Goal: Transaction & Acquisition: Book appointment/travel/reservation

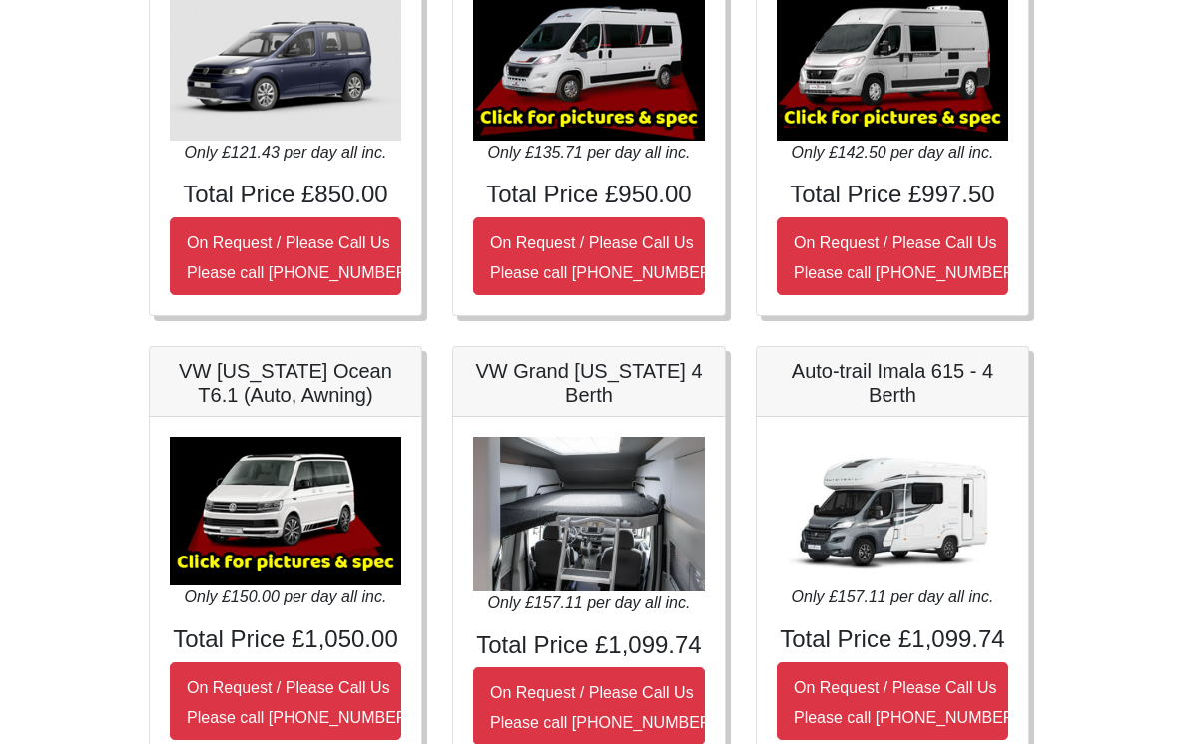
scroll to position [397, 0]
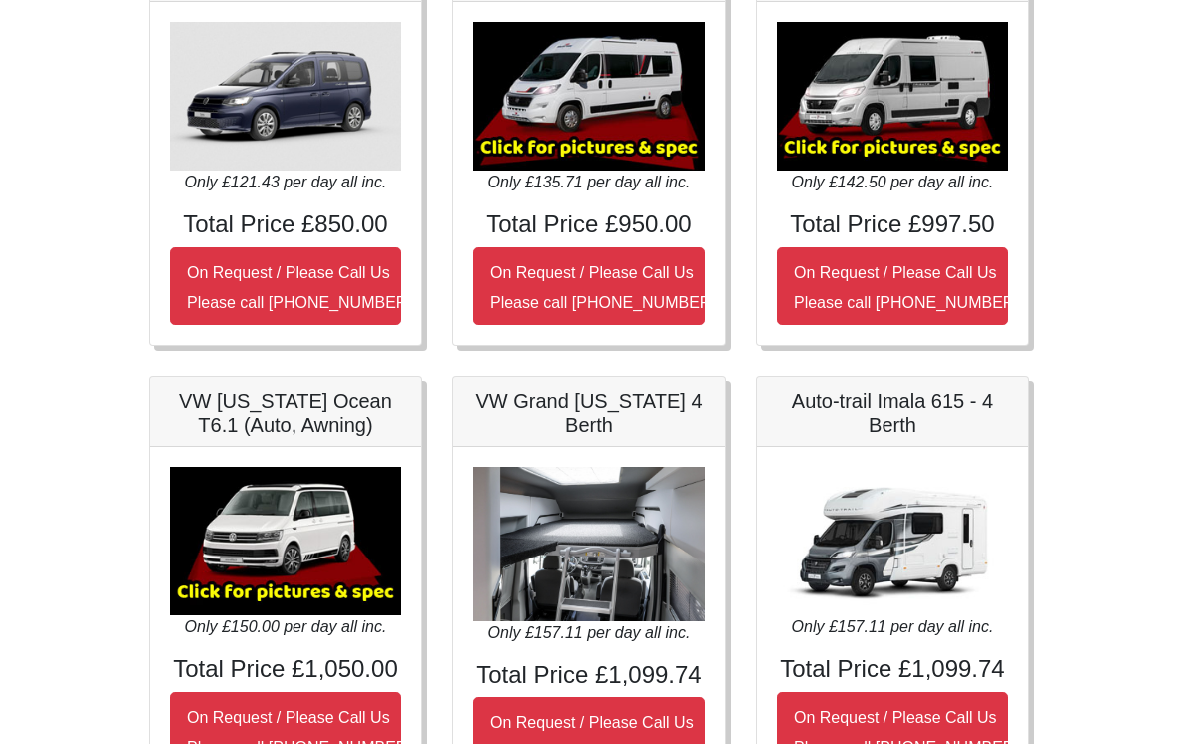
click at [915, 103] on img at bounding box center [892, 96] width 232 height 149
click at [932, 186] on icon "Only £142.50 per day all inc." at bounding box center [892, 182] width 203 height 17
click at [927, 112] on img at bounding box center [892, 96] width 232 height 149
click at [912, 146] on img at bounding box center [892, 96] width 232 height 149
click at [913, 120] on img at bounding box center [892, 96] width 232 height 149
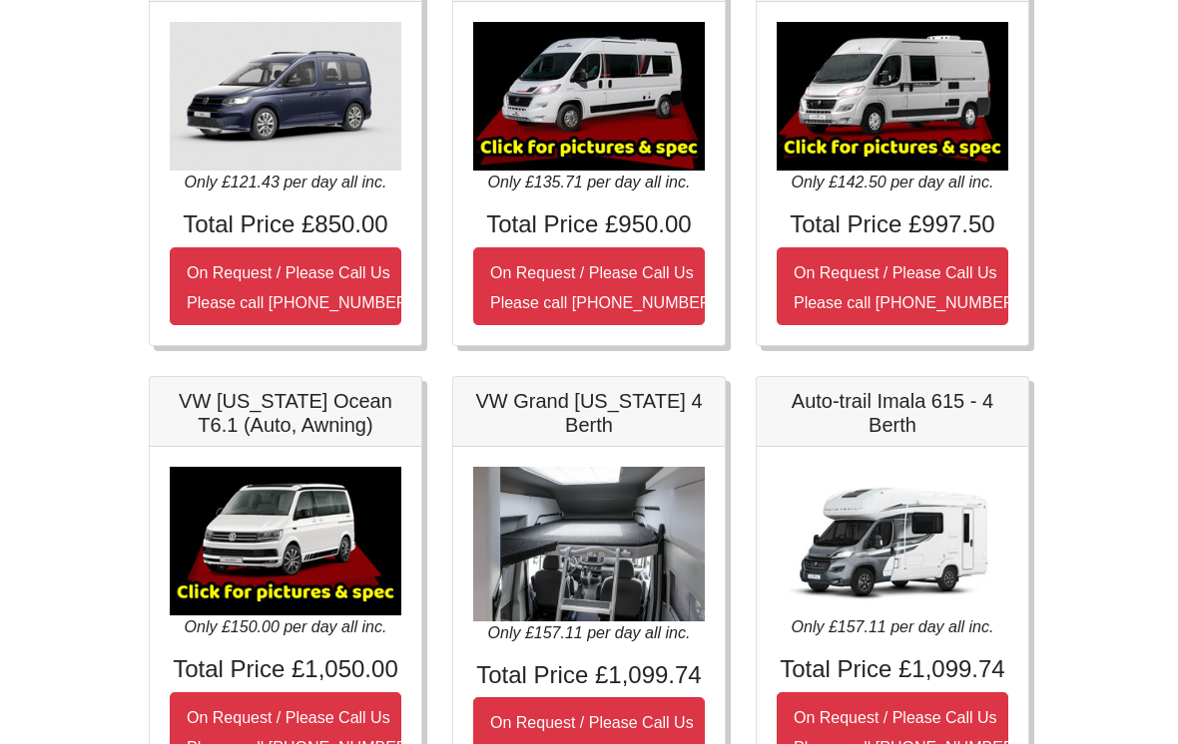
click at [892, 279] on small "On Request / Please Call Us Please call [PHONE_NUMBER]" at bounding box center [906, 287] width 226 height 47
click at [925, 121] on img at bounding box center [892, 96] width 232 height 149
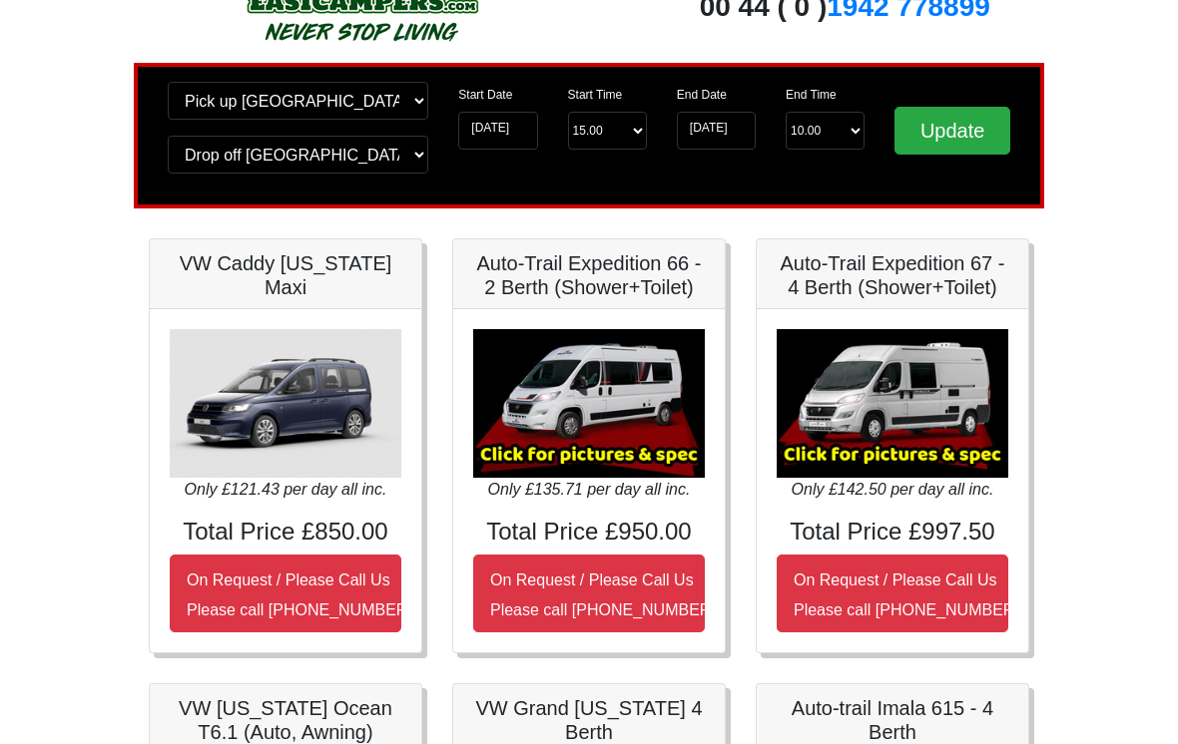
scroll to position [80, 0]
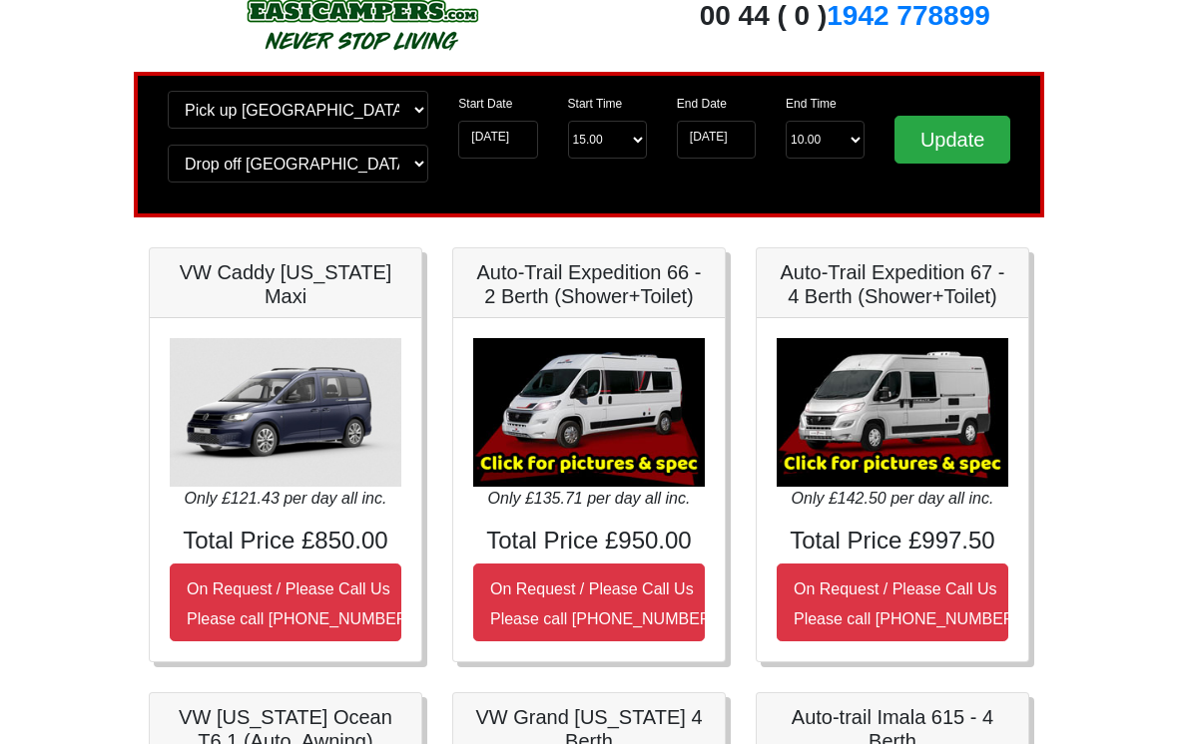
click at [886, 279] on h5 "Auto-Trail Expedition 67 - 4 Berth (Shower+Toilet)" at bounding box center [892, 285] width 232 height 48
click at [886, 422] on img at bounding box center [892, 412] width 232 height 149
click at [852, 143] on select "End Time 10.00 -------- 08.00 am 09.00 am 10.00 am 11.00 am (Sunday Only)" at bounding box center [824, 140] width 79 height 38
click at [959, 146] on input "Update" at bounding box center [952, 140] width 116 height 48
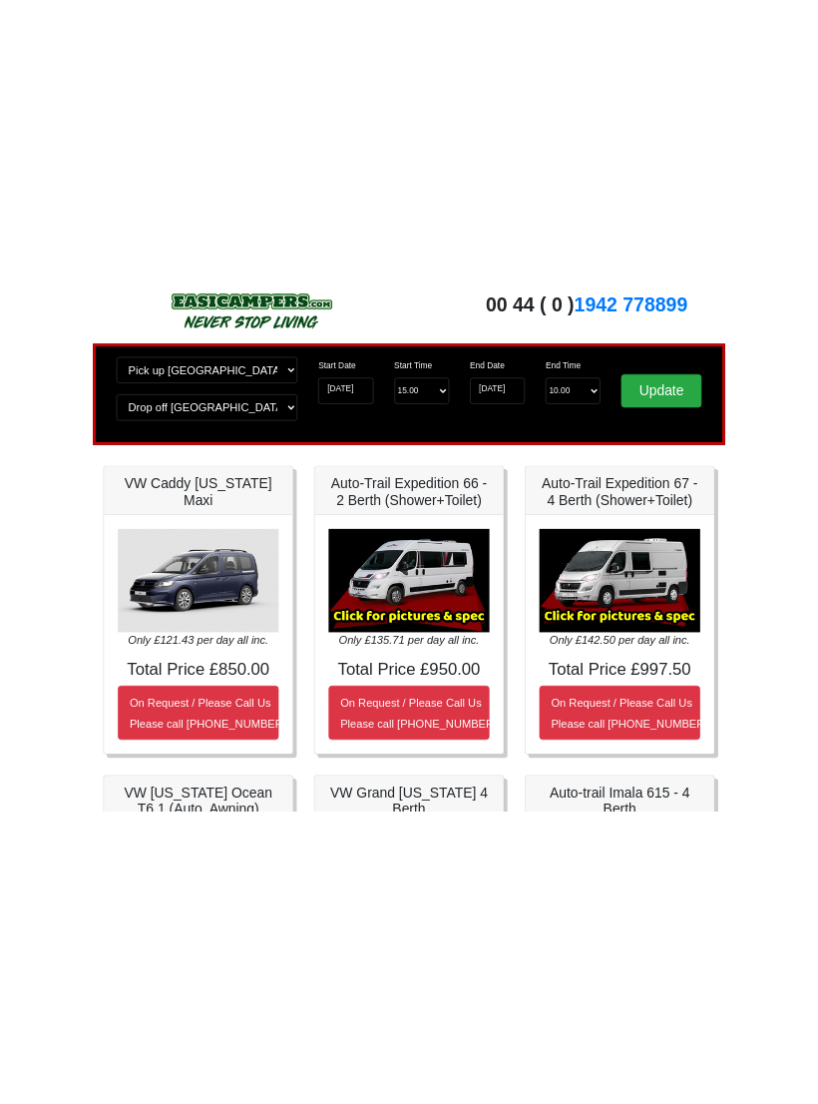
scroll to position [0, 0]
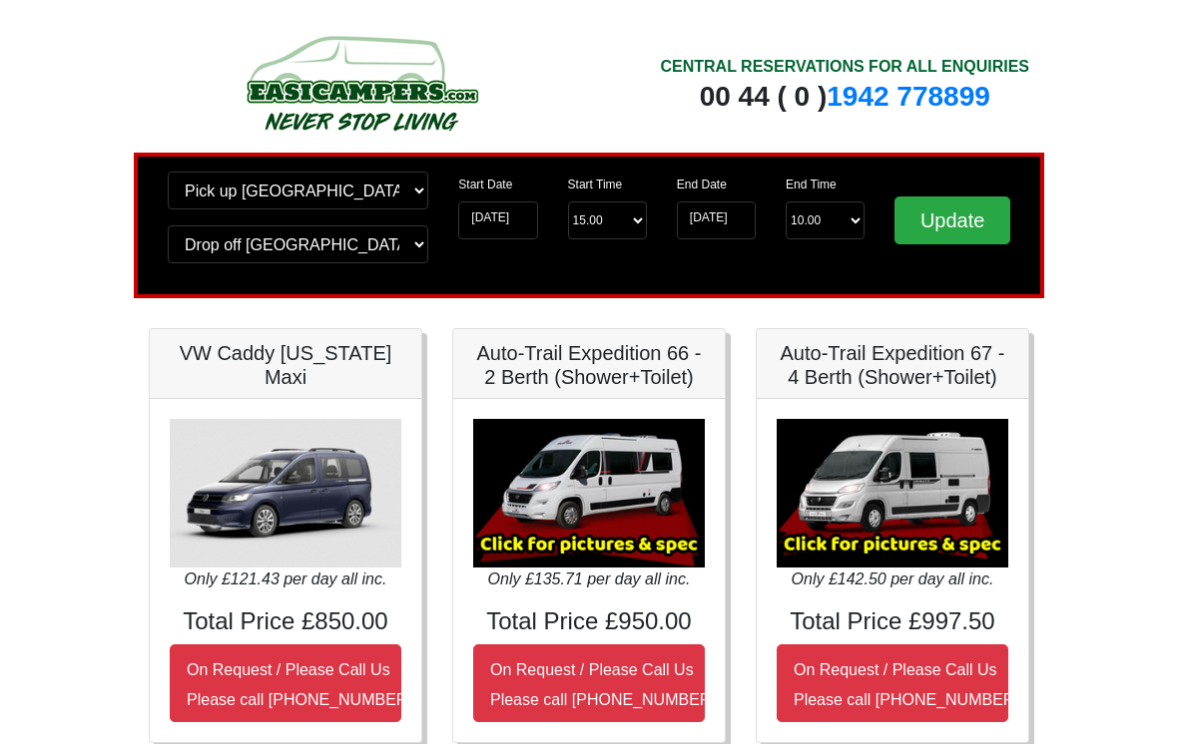
click at [937, 485] on img at bounding box center [892, 493] width 232 height 149
click at [935, 381] on h5 "Auto-Trail Expedition 67 - 4 Berth (Shower+Toilet)" at bounding box center [892, 365] width 232 height 48
click at [863, 367] on h5 "Auto-Trail Expedition 67 - 4 Berth (Shower+Toilet)" at bounding box center [892, 365] width 232 height 48
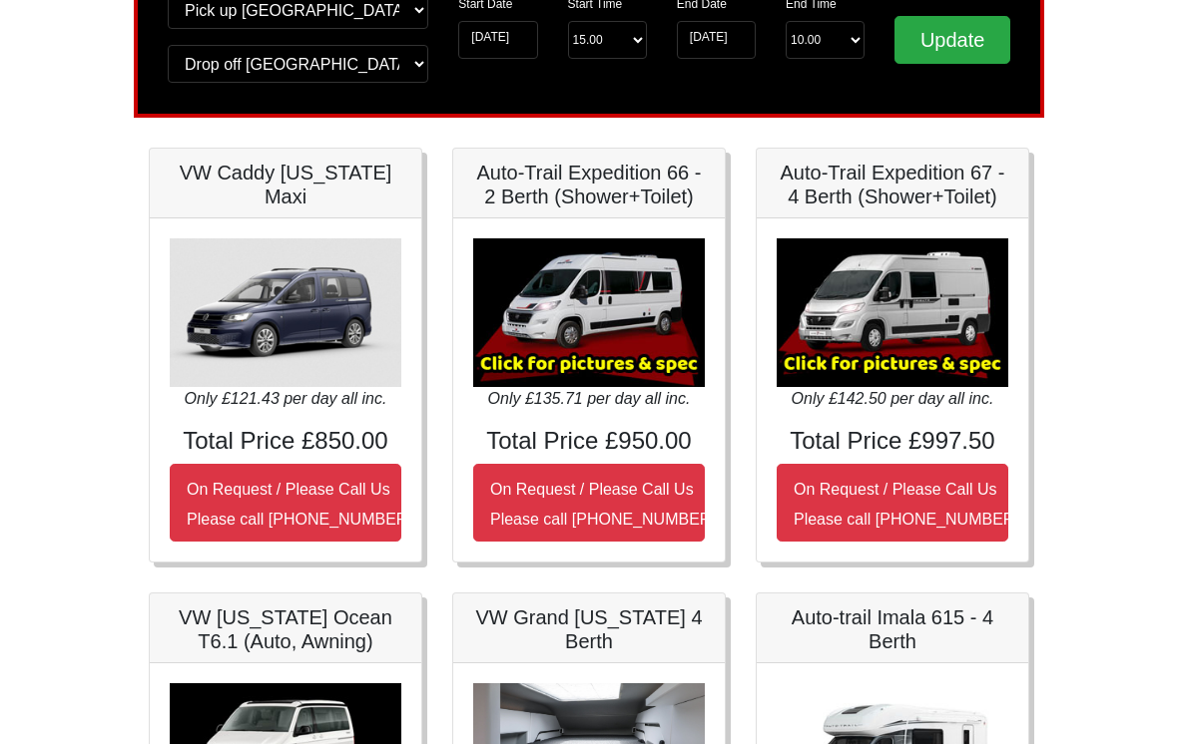
scroll to position [180, 0]
click at [629, 202] on h5 "Auto-Trail Expedition 66 - 2 Berth (Shower+Toilet)" at bounding box center [589, 186] width 232 height 48
click at [644, 194] on h5 "Auto-Trail Expedition 66 - 2 Berth (Shower+Toilet)" at bounding box center [589, 186] width 232 height 48
click at [910, 205] on h5 "Auto-Trail Expedition 67 - 4 Berth (Shower+Toilet)" at bounding box center [892, 186] width 232 height 48
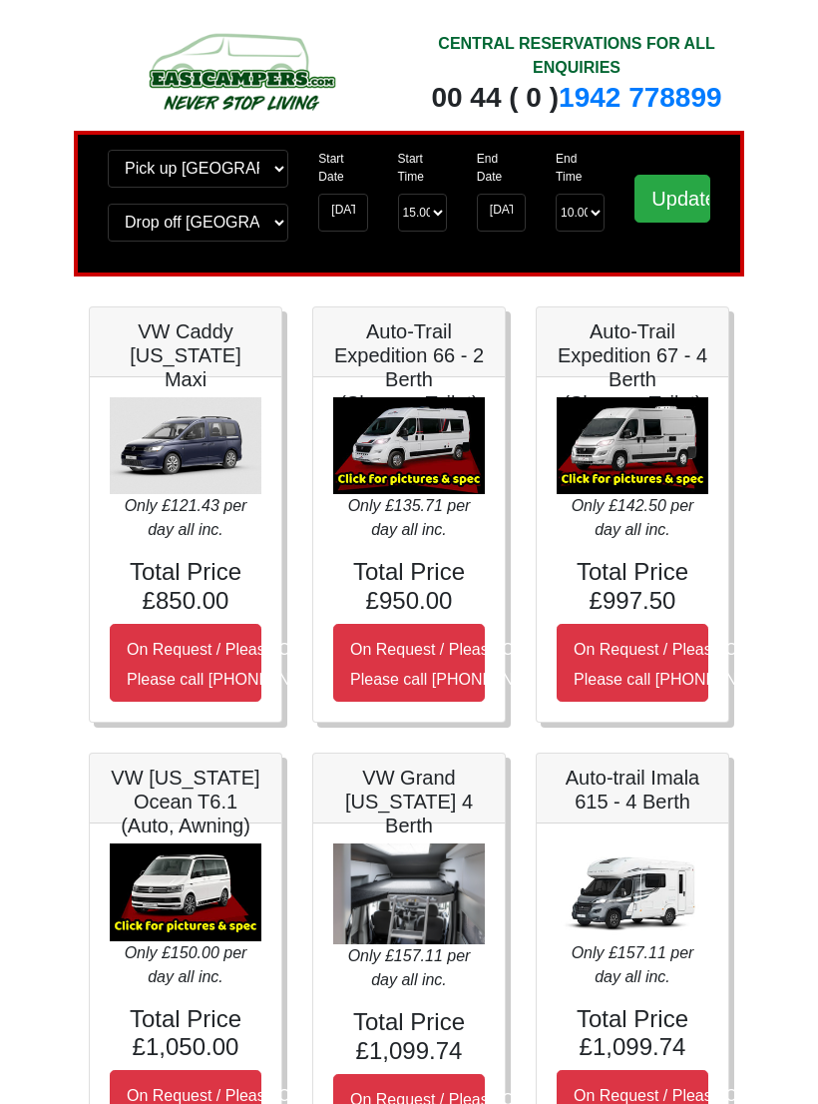
scroll to position [15, 0]
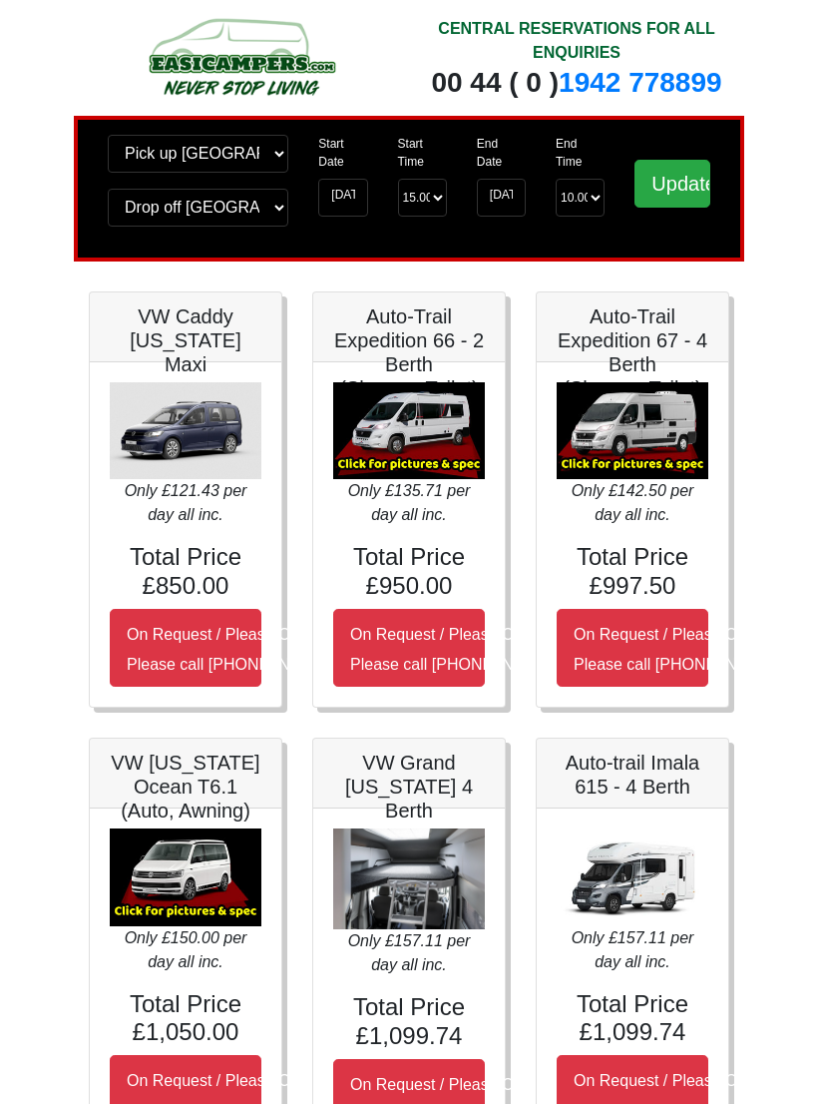
click at [662, 432] on img at bounding box center [633, 432] width 152 height 98
click at [653, 351] on h5 "Auto-Trail Expedition 67 - 4 Berth (Shower+Toilet)" at bounding box center [633, 353] width 152 height 96
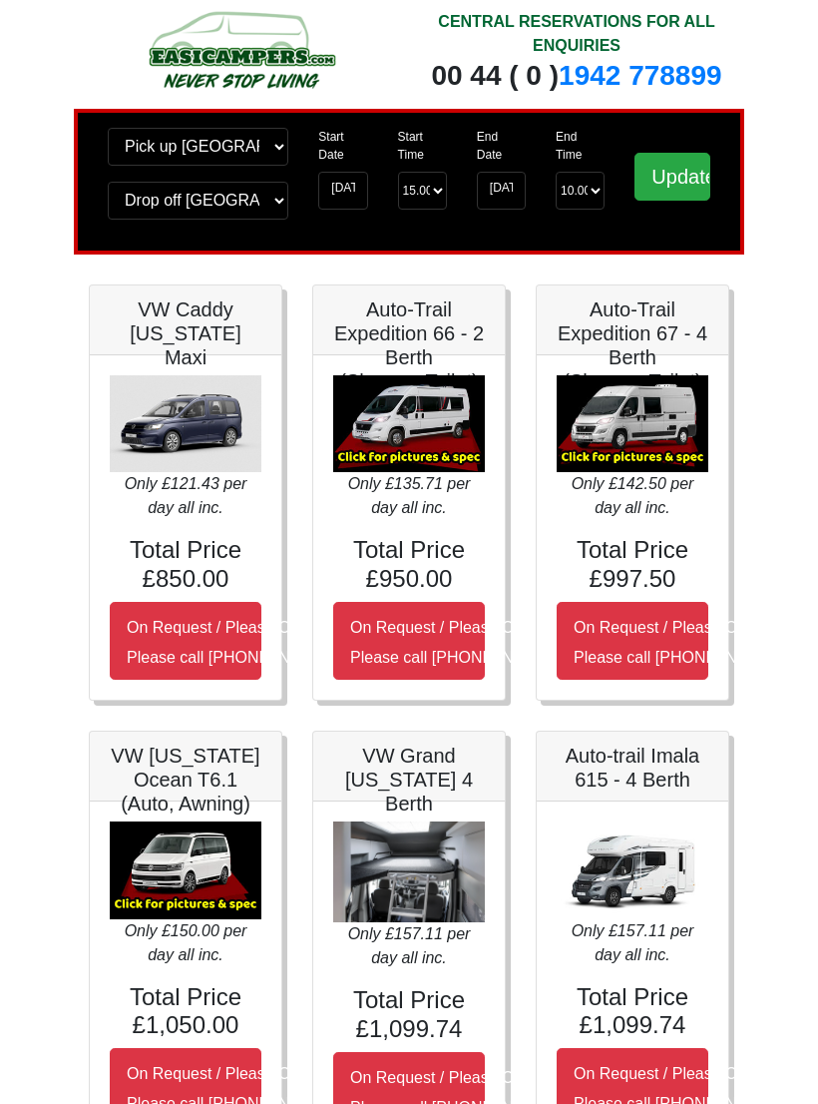
scroll to position [0, 0]
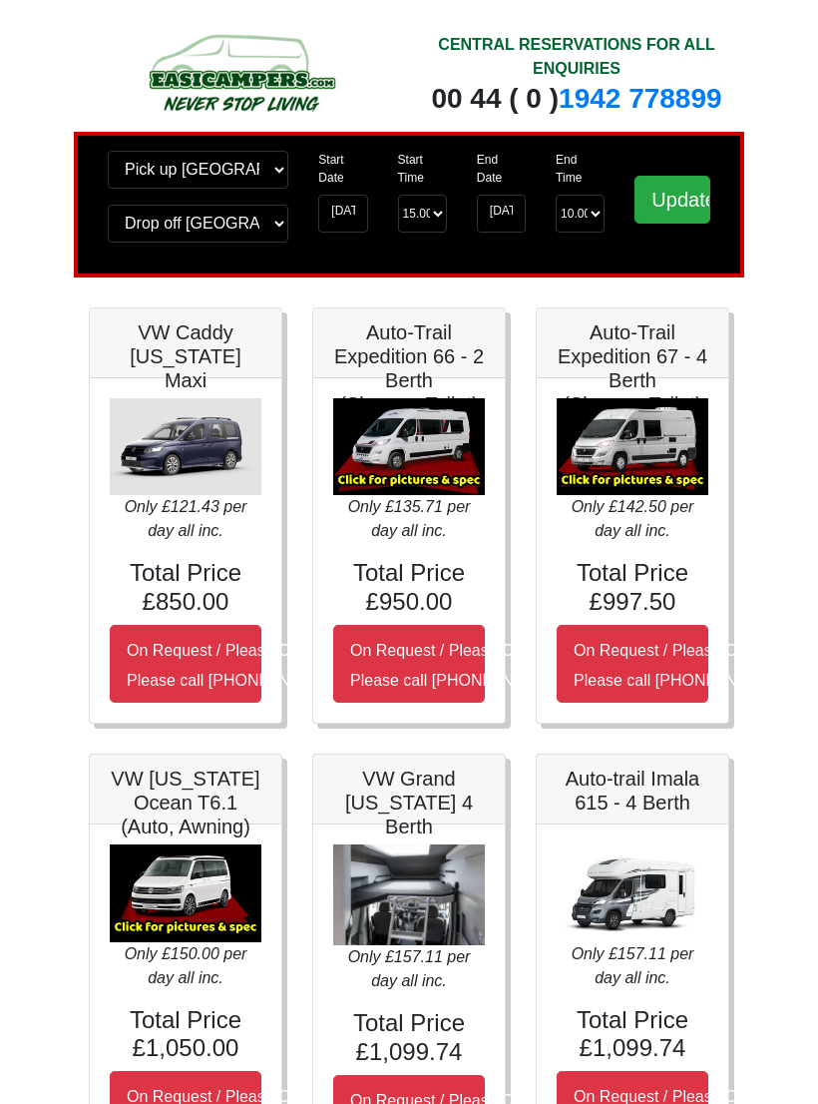
click at [656, 446] on img at bounding box center [633, 447] width 152 height 98
click at [689, 452] on img at bounding box center [633, 447] width 152 height 98
click at [656, 451] on img at bounding box center [633, 447] width 152 height 98
click at [658, 454] on img at bounding box center [633, 447] width 152 height 98
click at [663, 446] on img at bounding box center [633, 447] width 152 height 98
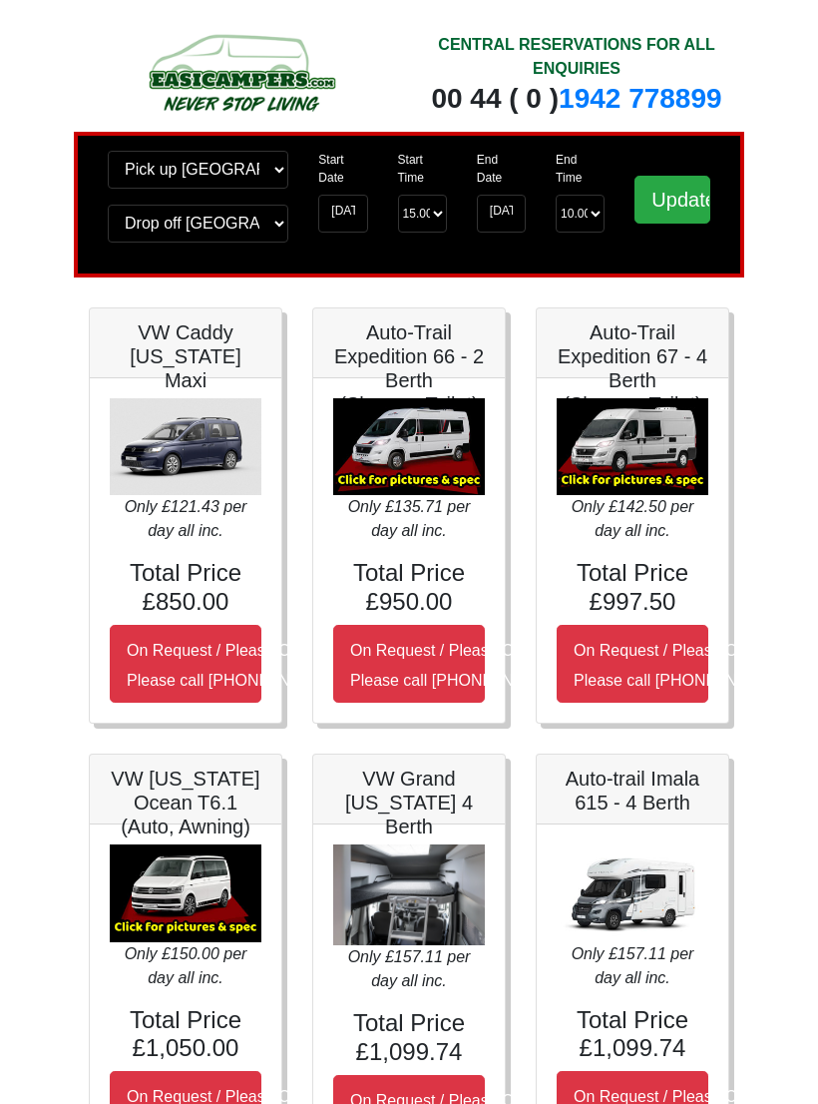
click at [640, 570] on h4 "Total Price £997.50" at bounding box center [633, 588] width 152 height 58
click at [639, 344] on h5 "Auto-Trail Expedition 67 - 4 Berth (Shower+Toilet)" at bounding box center [633, 368] width 152 height 96
click at [646, 366] on h5 "Auto-Trail Expedition 67 - 4 Berth (Shower+Toilet)" at bounding box center [633, 368] width 152 height 96
click at [636, 444] on img at bounding box center [633, 447] width 152 height 98
click at [646, 440] on img at bounding box center [633, 447] width 152 height 98
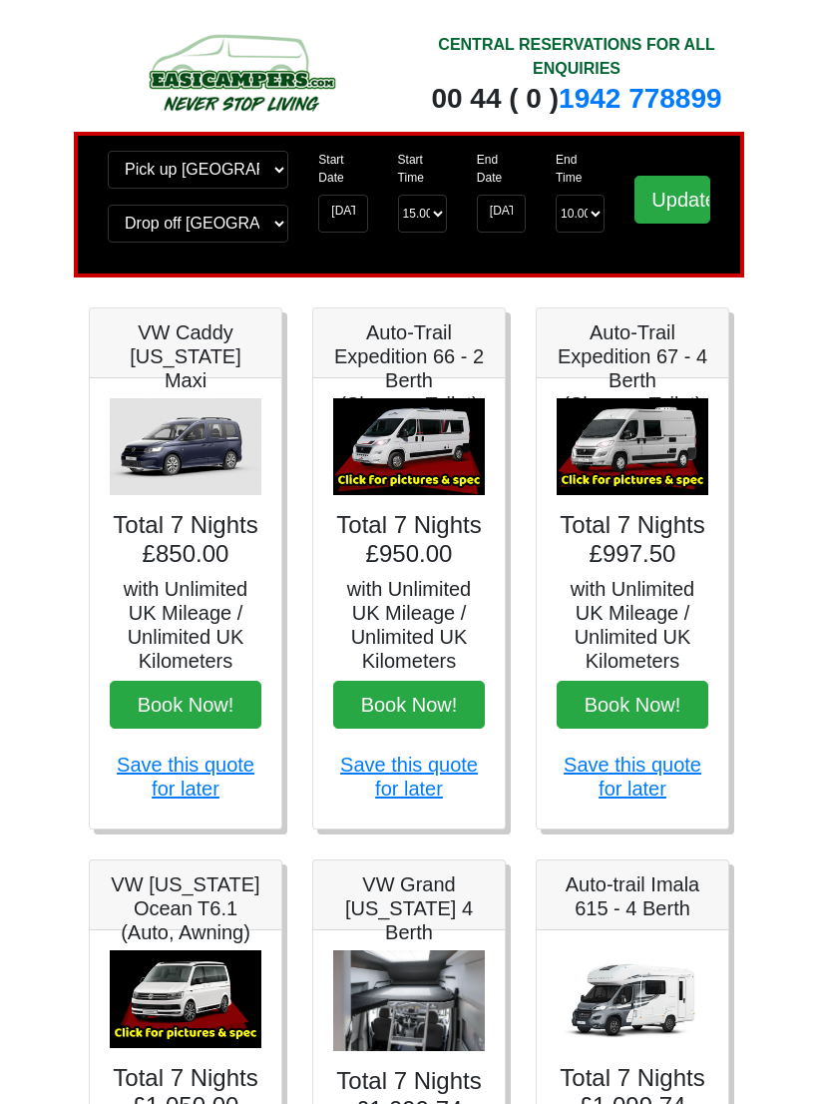
click at [664, 470] on img at bounding box center [633, 447] width 152 height 98
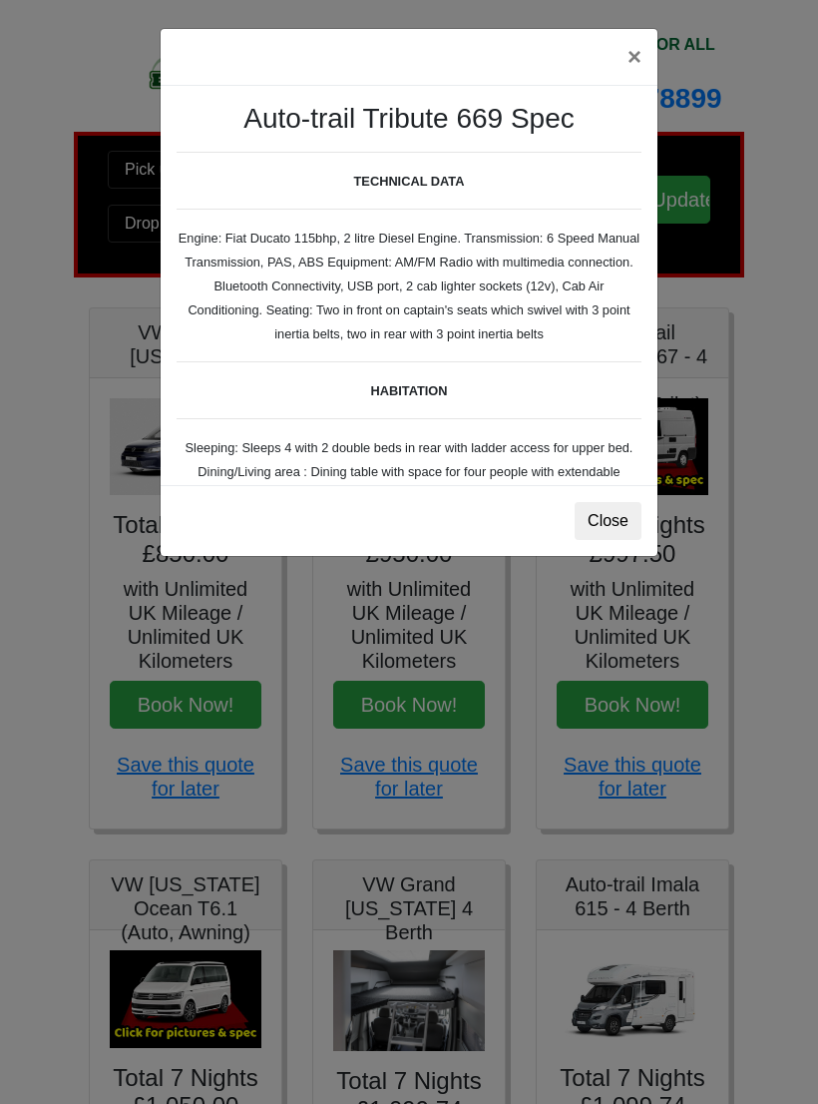
click at [622, 519] on button "Close" at bounding box center [608, 521] width 67 height 38
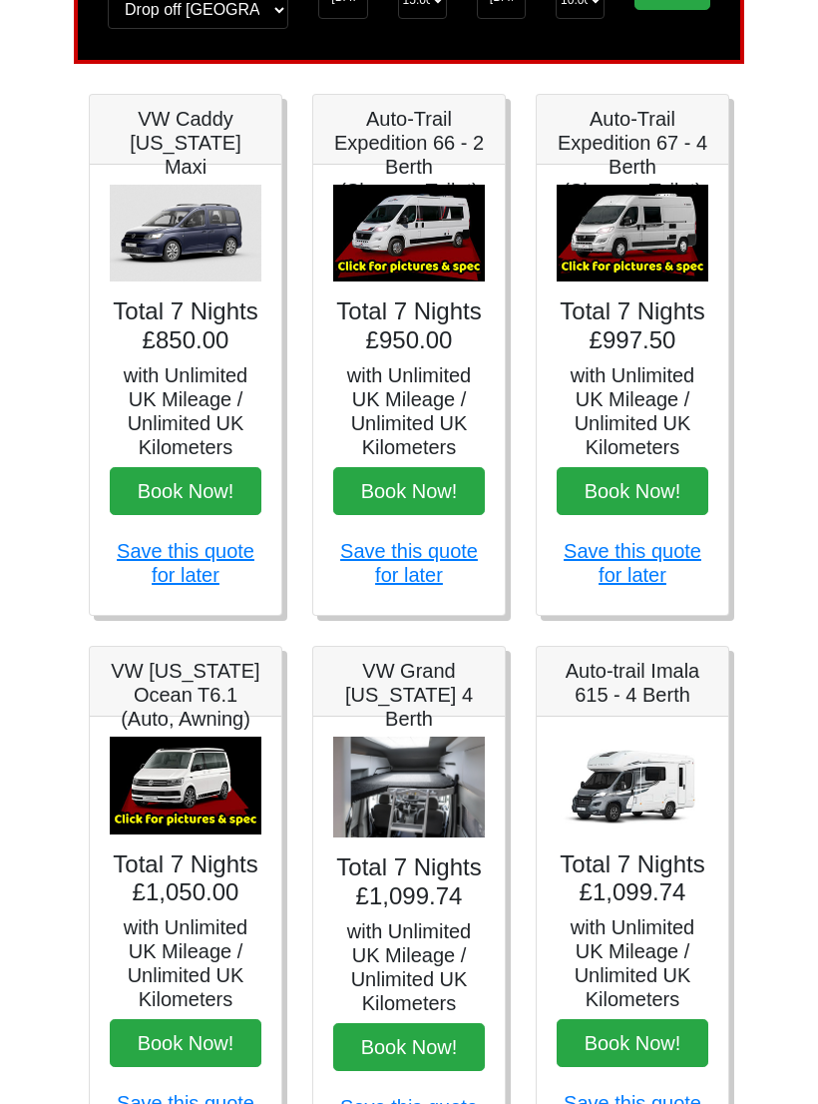
scroll to position [213, 0]
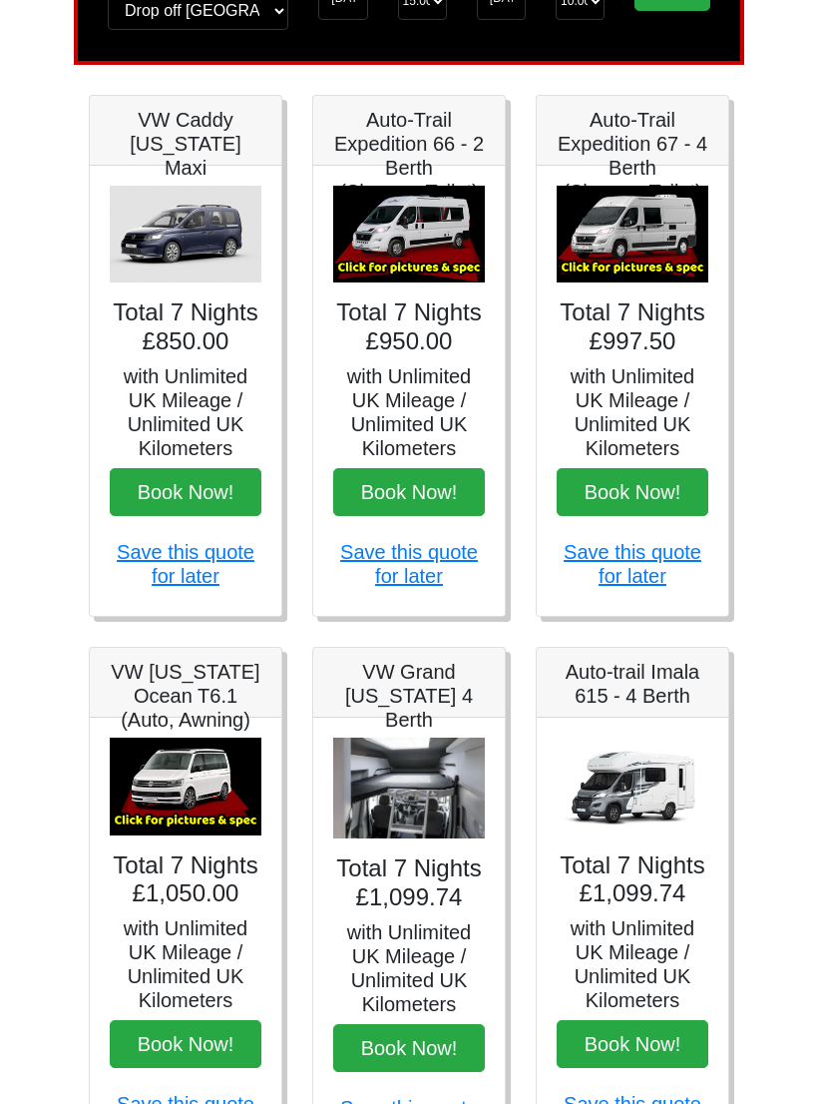
click at [658, 233] on img at bounding box center [633, 235] width 152 height 98
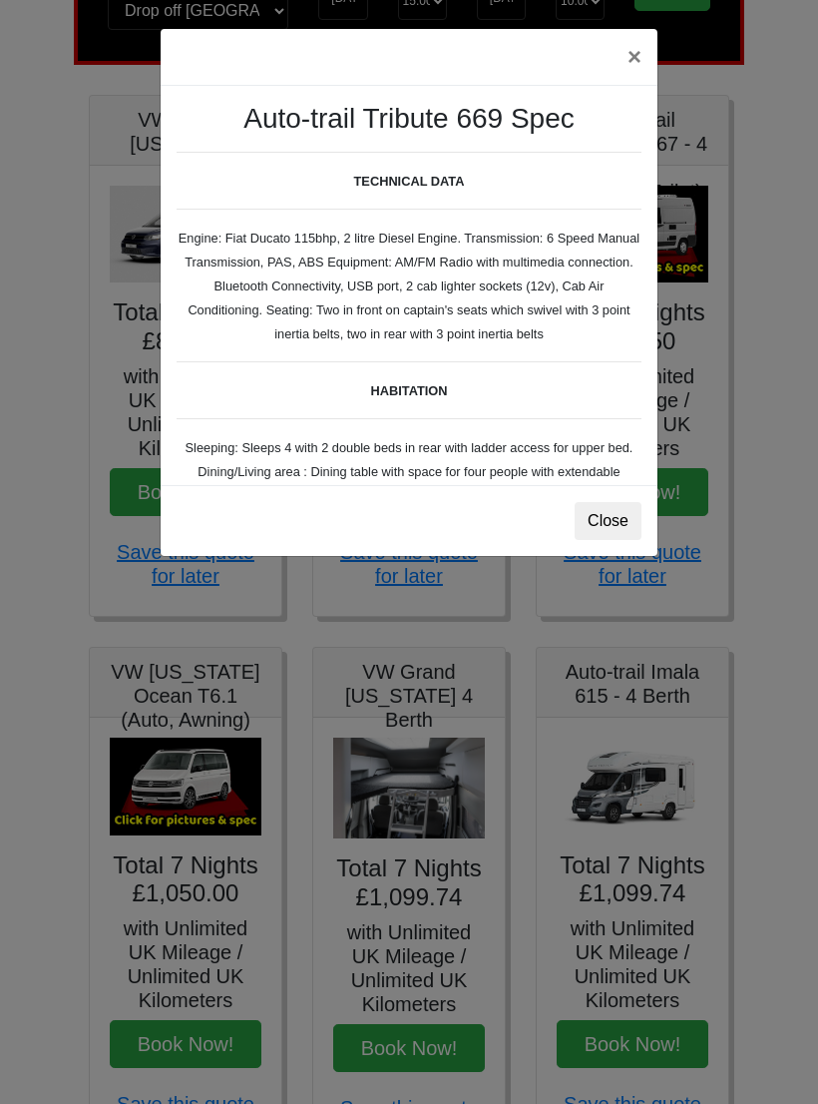
click at [617, 526] on button "Close" at bounding box center [608, 521] width 67 height 38
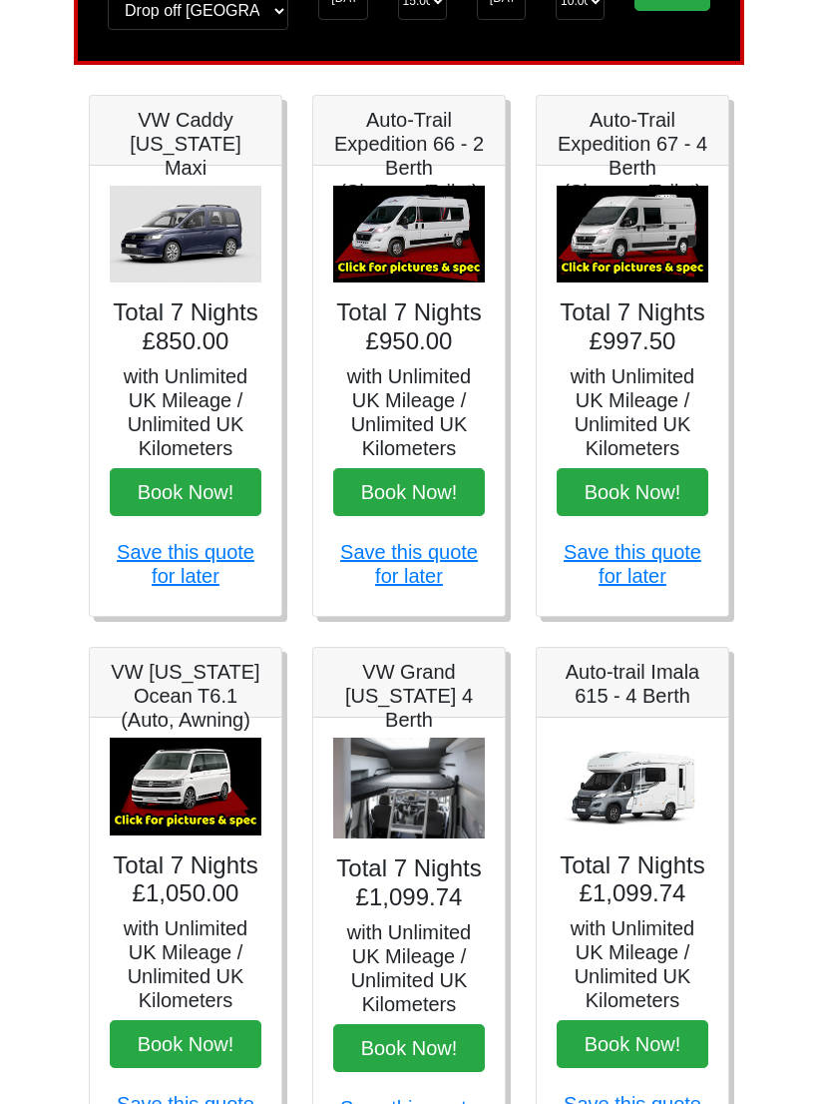
click at [653, 331] on h4 "Total 7 Nights £997.50" at bounding box center [633, 327] width 152 height 58
click at [658, 135] on h5 "Auto-Trail Expedition 67 - 4 Berth (Shower+Toilet)" at bounding box center [633, 156] width 152 height 96
click at [637, 155] on h5 "Auto-Trail Expedition 67 - 4 Berth (Shower+Toilet)" at bounding box center [633, 156] width 152 height 96
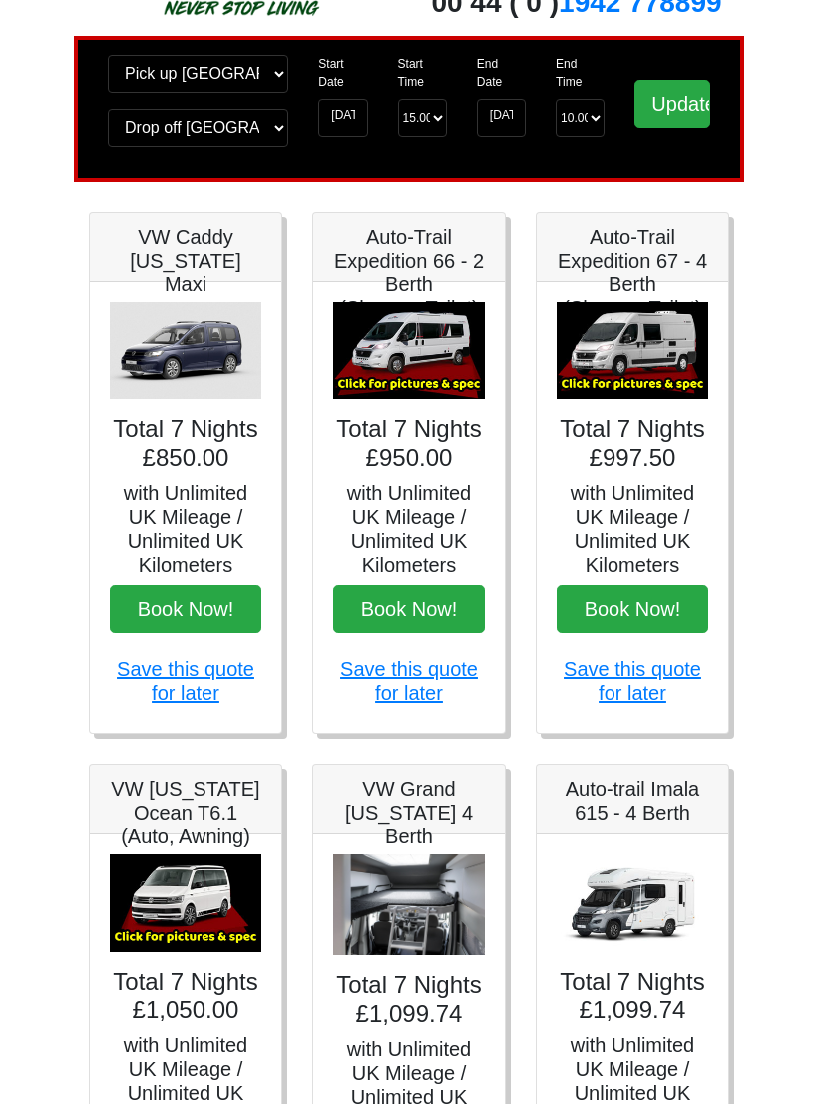
scroll to position [0, 0]
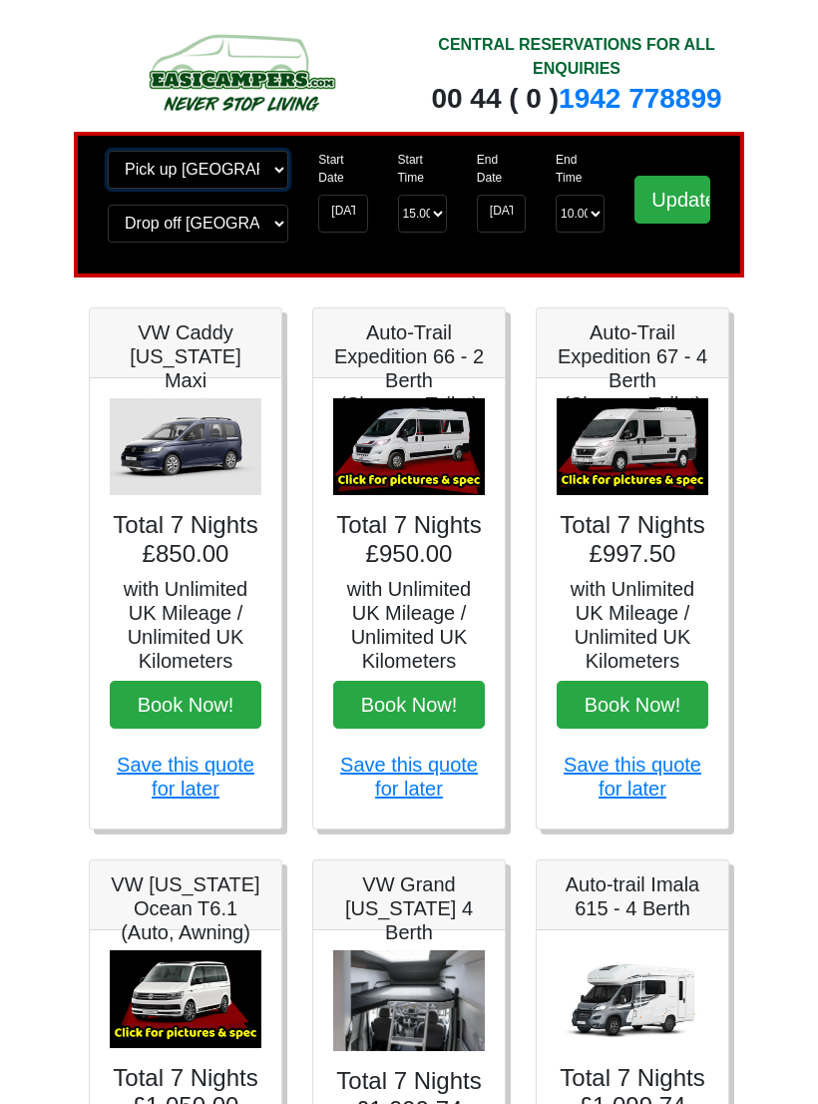
click at [275, 178] on select "Change pick up location? Pick up Edinburgh Birmingham Airport Blackburn Lancash…" at bounding box center [198, 170] width 181 height 38
select select "LPL"
click at [281, 227] on select "Change drop off location? Drop off Edinburgh Birmingham Airport Blackburn Lanca…" at bounding box center [198, 224] width 181 height 38
select select "LPL"
click at [339, 220] on input "26-09-2025" at bounding box center [342, 214] width 49 height 38
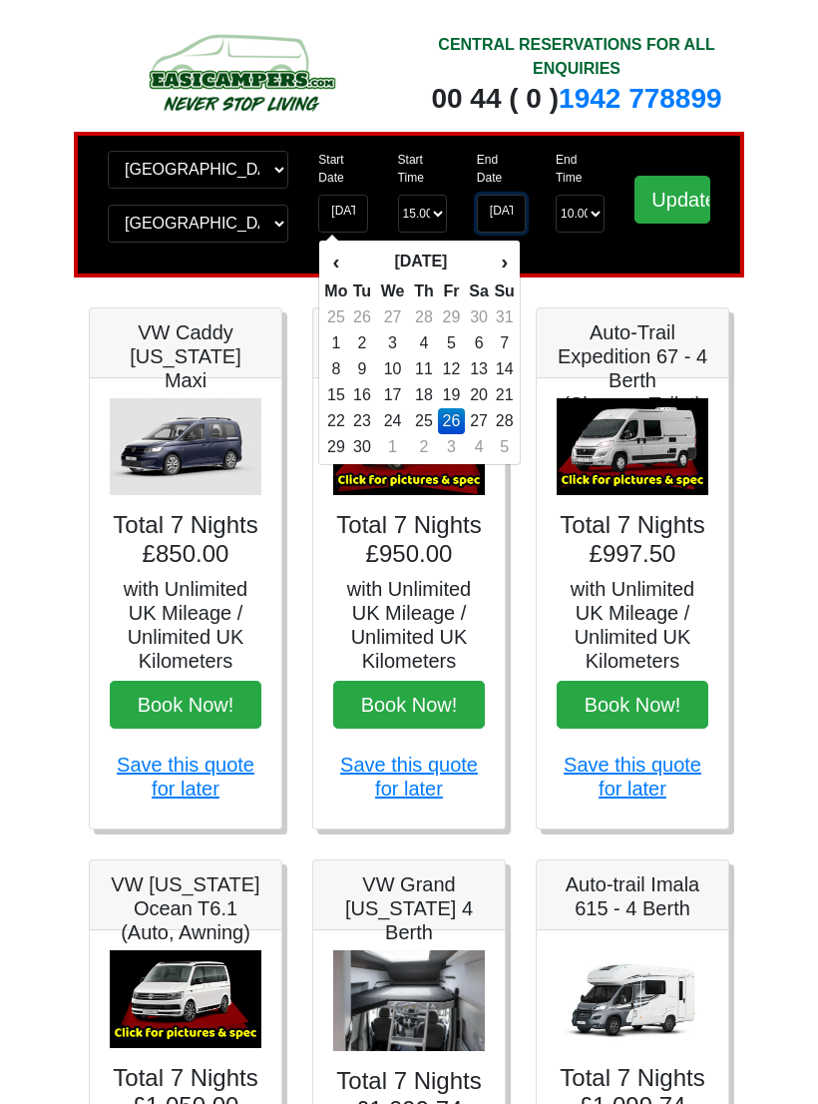
click at [502, 212] on input "03-10-2025" at bounding box center [501, 214] width 49 height 38
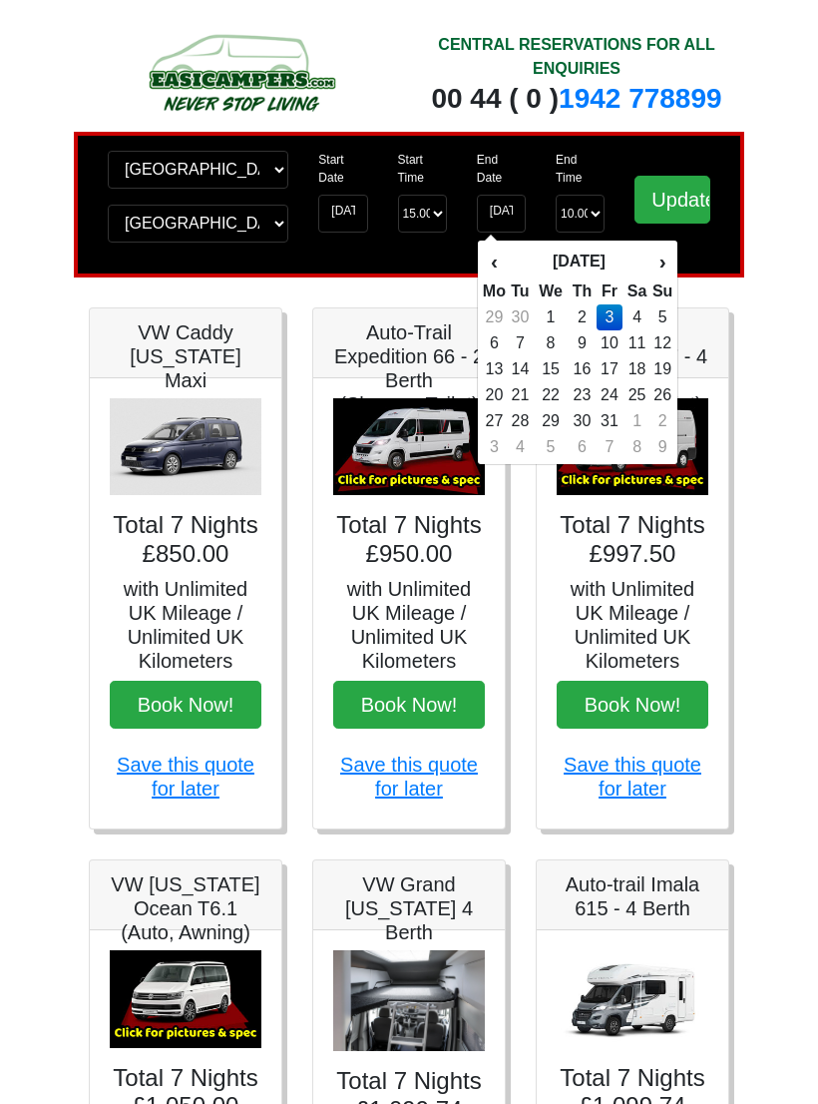
click at [539, 305] on td "1" at bounding box center [551, 317] width 34 height 26
type input "01-10-2025"
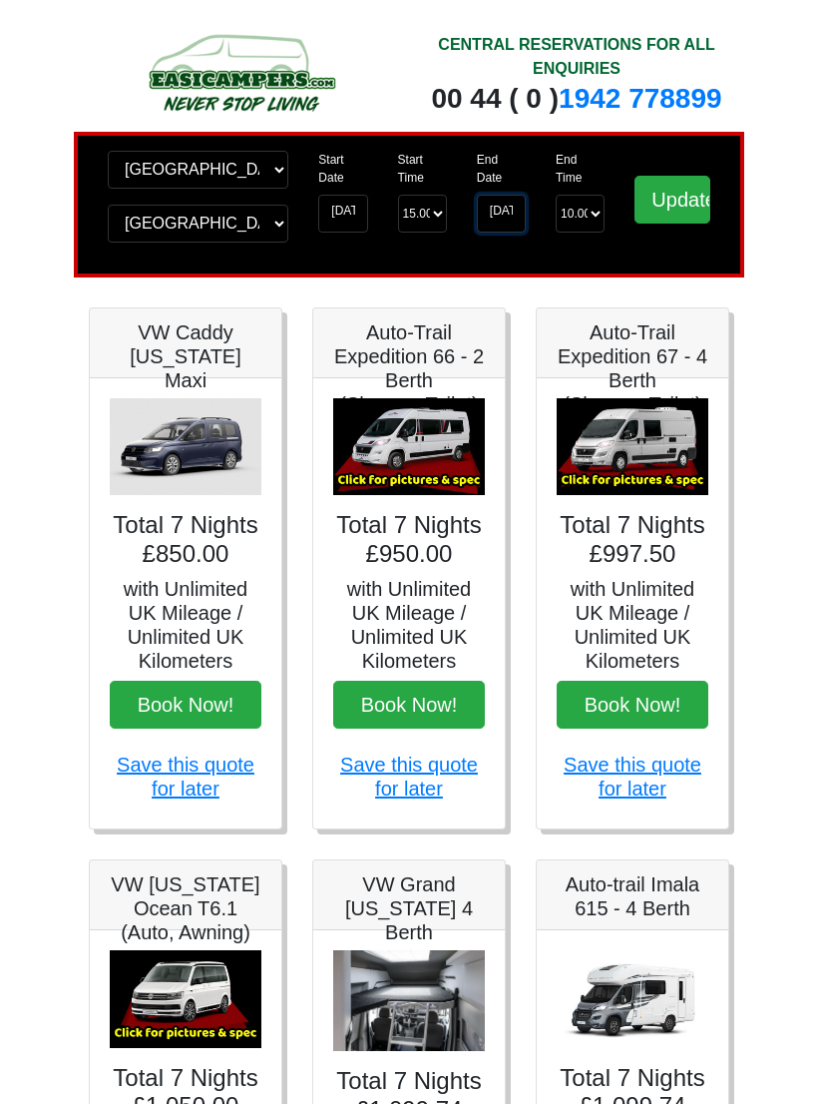
click at [504, 220] on input "01-10-2025" at bounding box center [501, 214] width 49 height 38
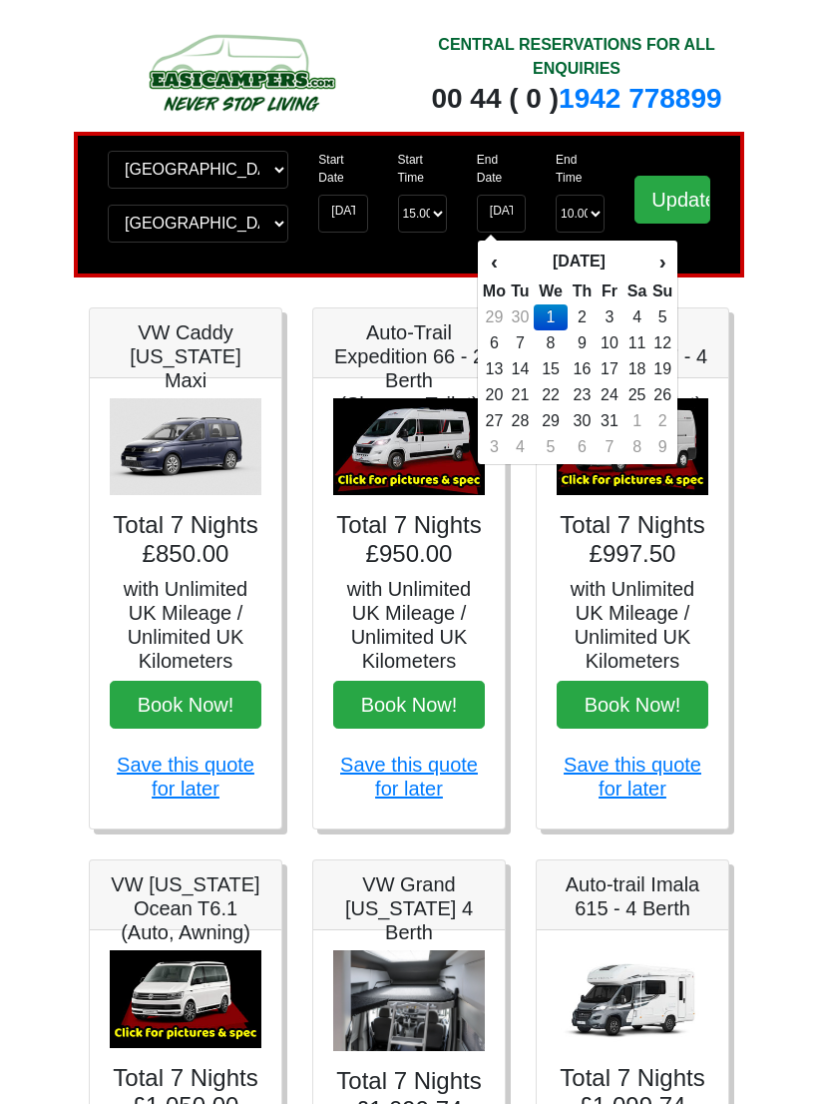
click at [559, 315] on td "1" at bounding box center [551, 317] width 34 height 26
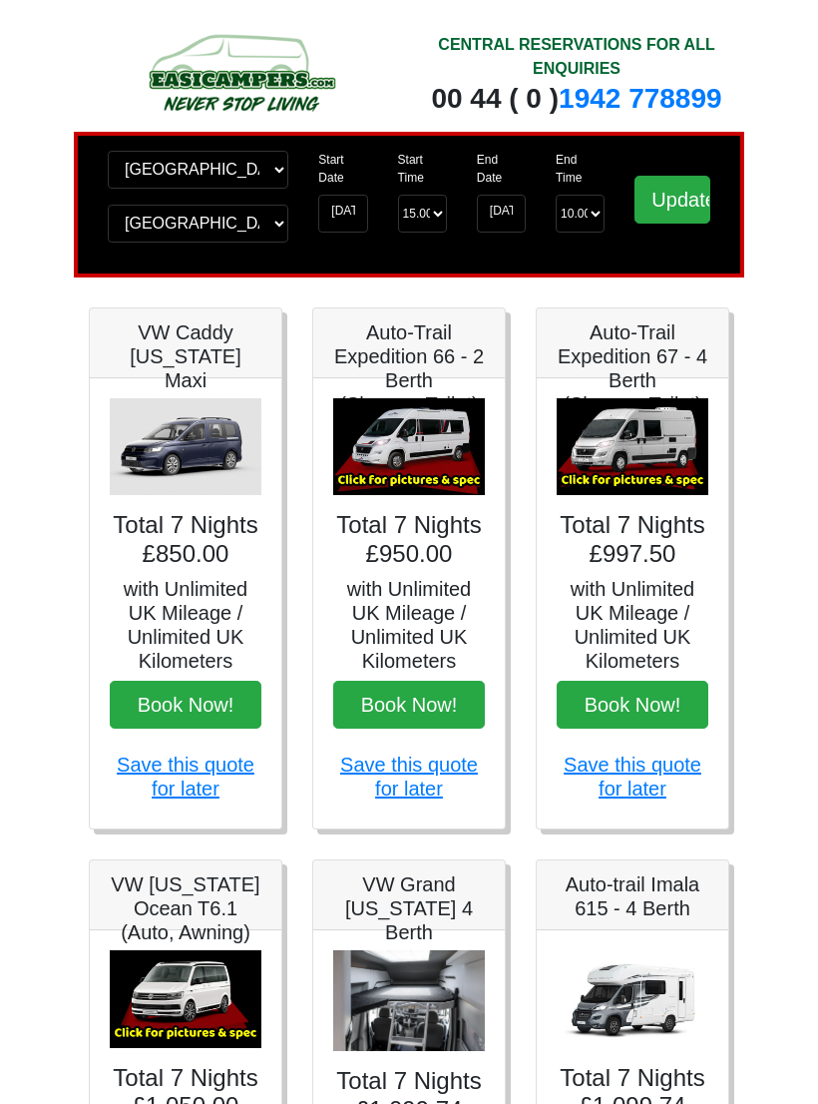
click at [681, 204] on input "Update" at bounding box center [673, 200] width 76 height 48
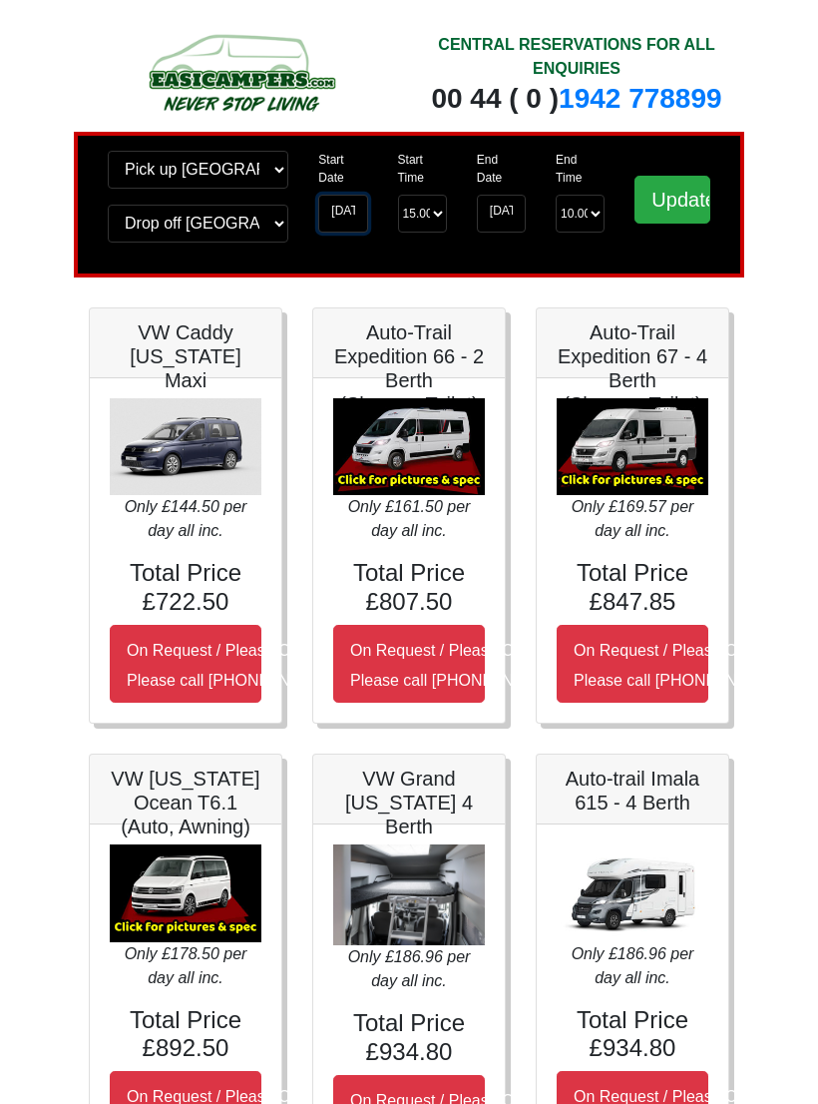
click at [349, 209] on input "[DATE]" at bounding box center [342, 214] width 49 height 38
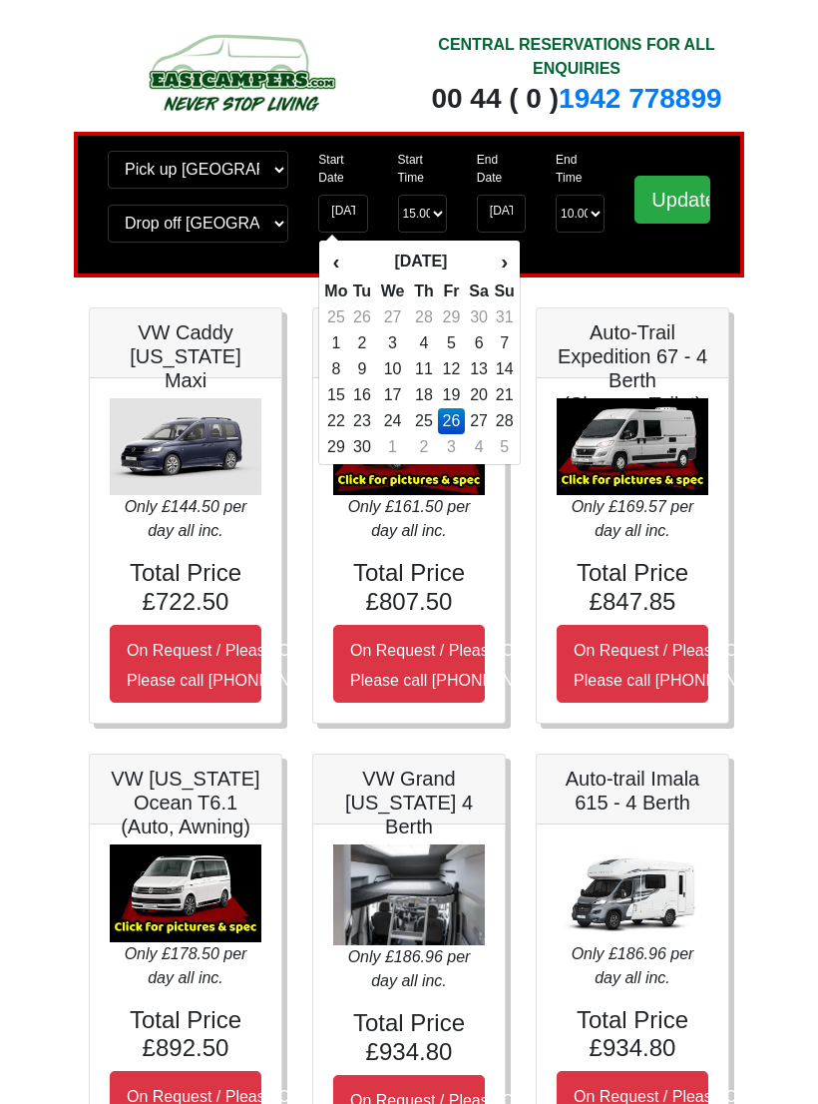
click at [372, 441] on td "30" at bounding box center [361, 447] width 27 height 26
type input "30-09-2025"
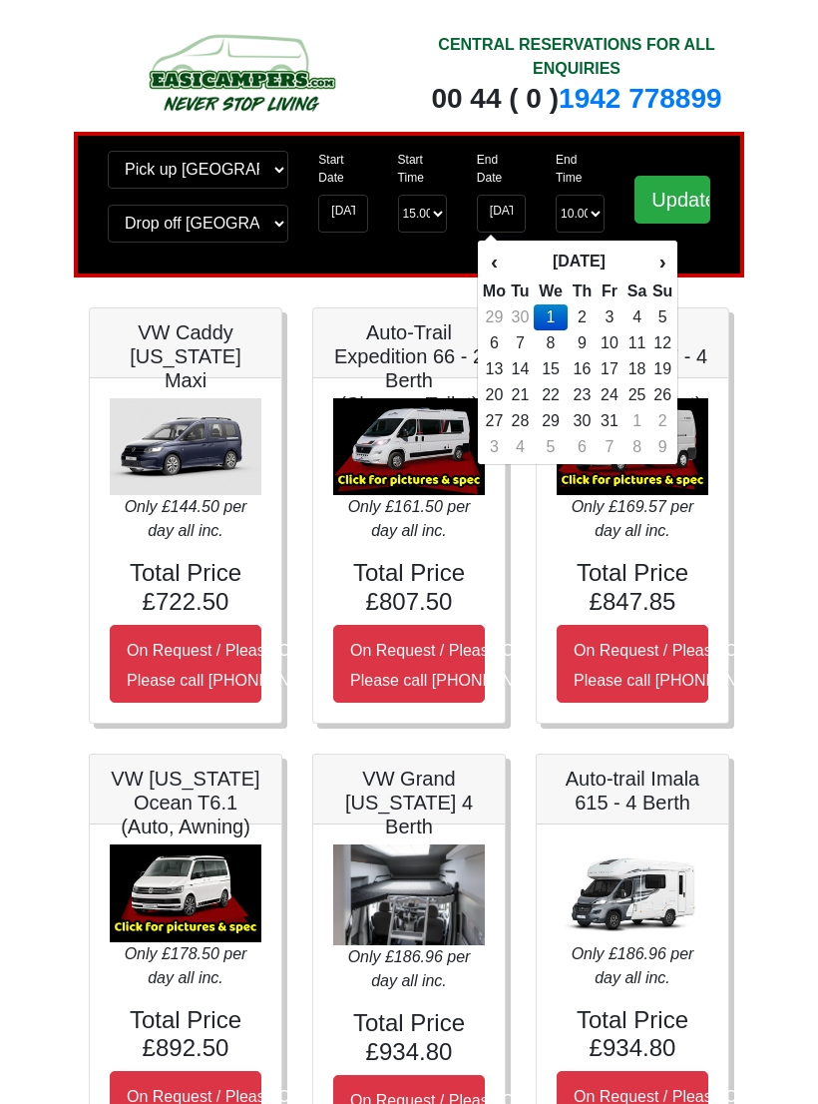
click at [641, 313] on td "4" at bounding box center [637, 317] width 29 height 26
type input "04-10-2025"
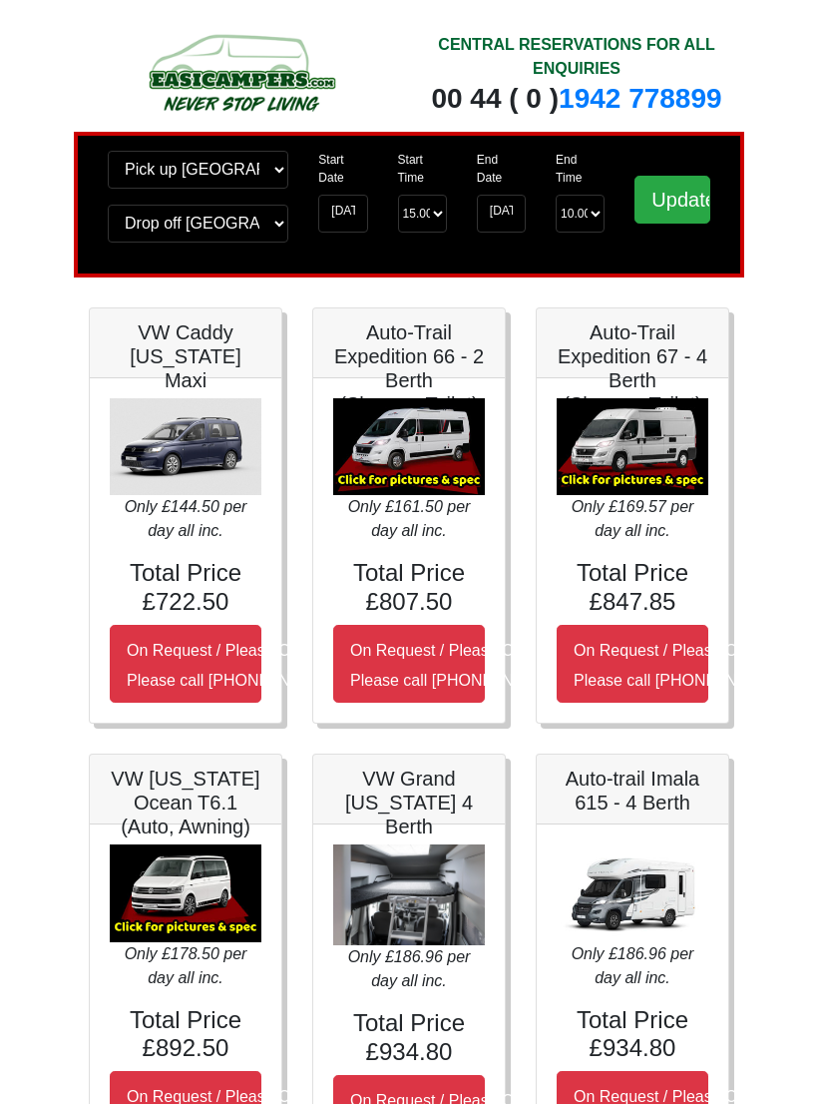
click at [669, 203] on input "Update" at bounding box center [673, 200] width 76 height 48
click at [660, 462] on img at bounding box center [633, 447] width 152 height 98
click at [656, 523] on icon "Only £187.03 per day all inc." at bounding box center [633, 518] width 123 height 41
click at [642, 655] on small "On Request / Please Call Us Please call [PHONE_NUMBER]" at bounding box center [687, 665] width 226 height 47
click at [351, 222] on input "[DATE]" at bounding box center [342, 214] width 49 height 38
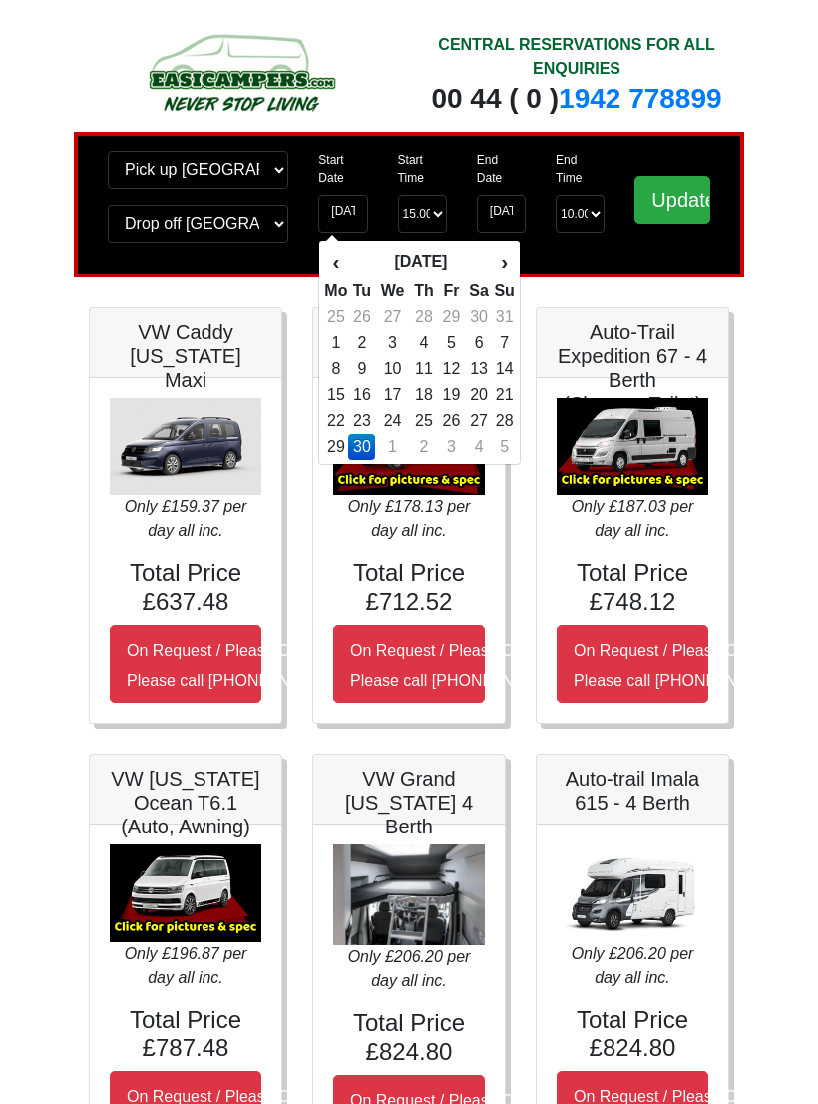
click at [501, 172] on label "End Date" at bounding box center [501, 169] width 49 height 36
click at [501, 195] on input "[DATE]" at bounding box center [501, 214] width 49 height 38
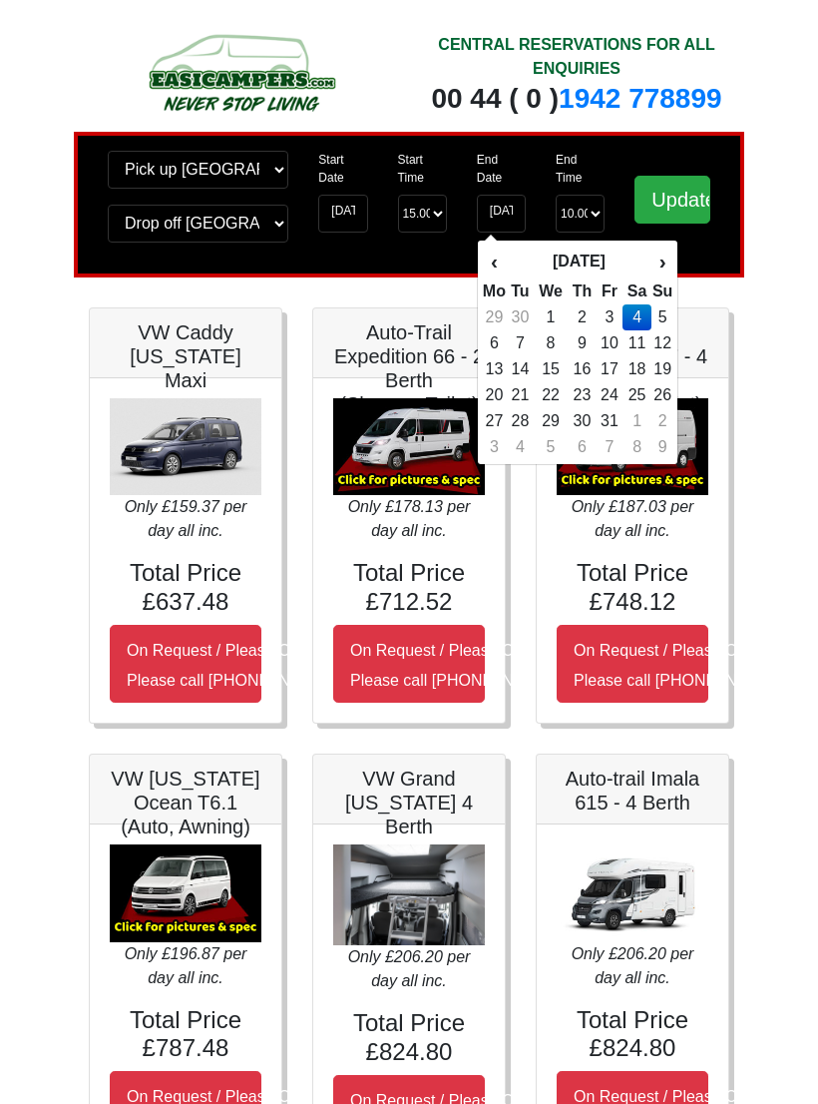
click at [689, 195] on input "Update" at bounding box center [673, 200] width 76 height 48
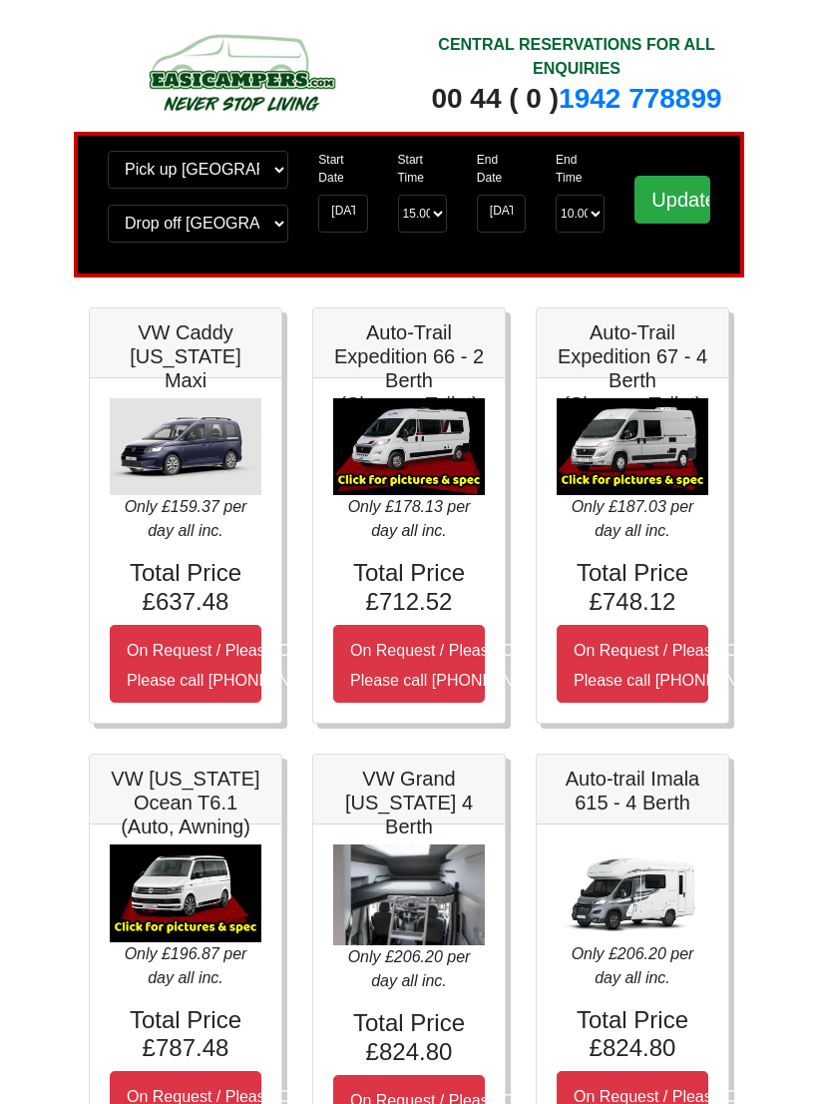
click at [651, 355] on h5 "Auto-Trail Expedition 67 - 4 Berth (Shower+Toilet)" at bounding box center [633, 368] width 152 height 96
click at [643, 366] on h5 "Auto-Trail Expedition 67 - 4 Berth (Shower+Toilet)" at bounding box center [633, 368] width 152 height 96
click at [638, 457] on img at bounding box center [633, 447] width 152 height 98
click at [656, 518] on icon "Only £187.03 per day all inc." at bounding box center [633, 518] width 123 height 41
click at [658, 579] on h4 "Total Price £748.12" at bounding box center [633, 588] width 152 height 58
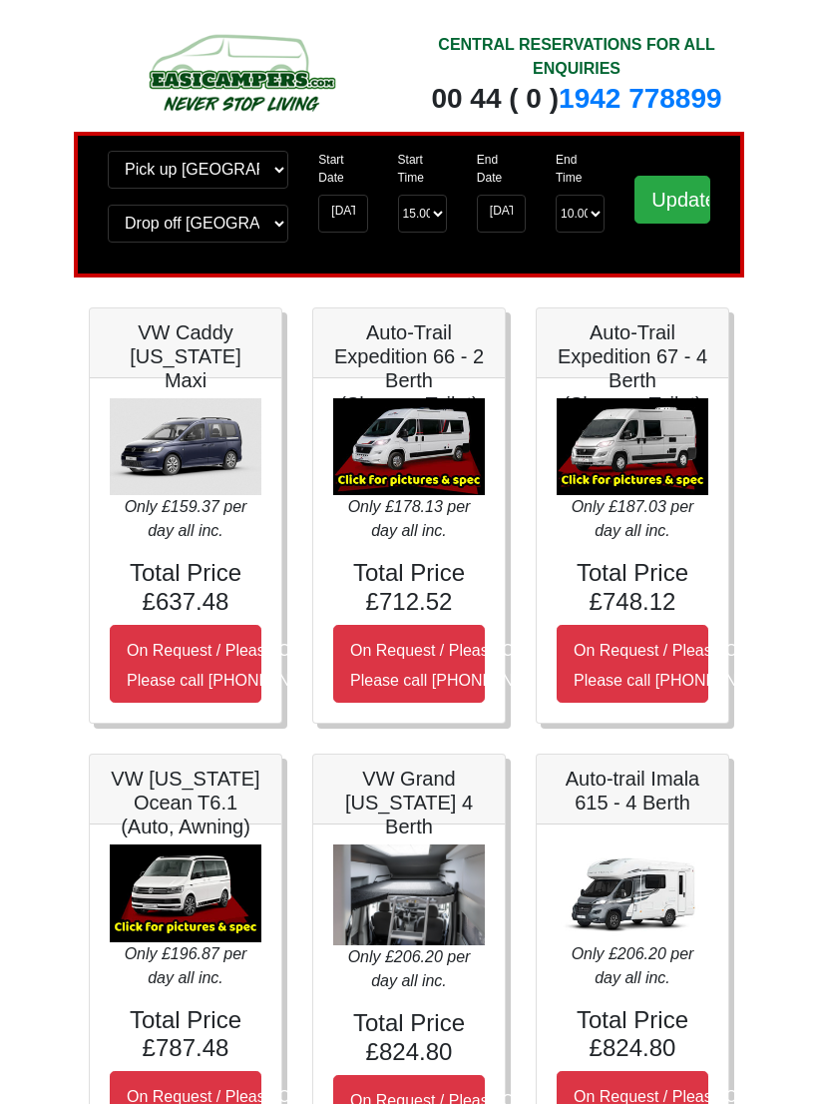
click at [687, 203] on input "Update" at bounding box center [673, 200] width 76 height 48
click at [663, 437] on img at bounding box center [633, 447] width 152 height 98
click at [655, 351] on h5 "Auto-Trail Expedition 67 - 4 Berth (Shower+Toilet)" at bounding box center [633, 368] width 152 height 96
